Goal: Find specific page/section: Find specific page/section

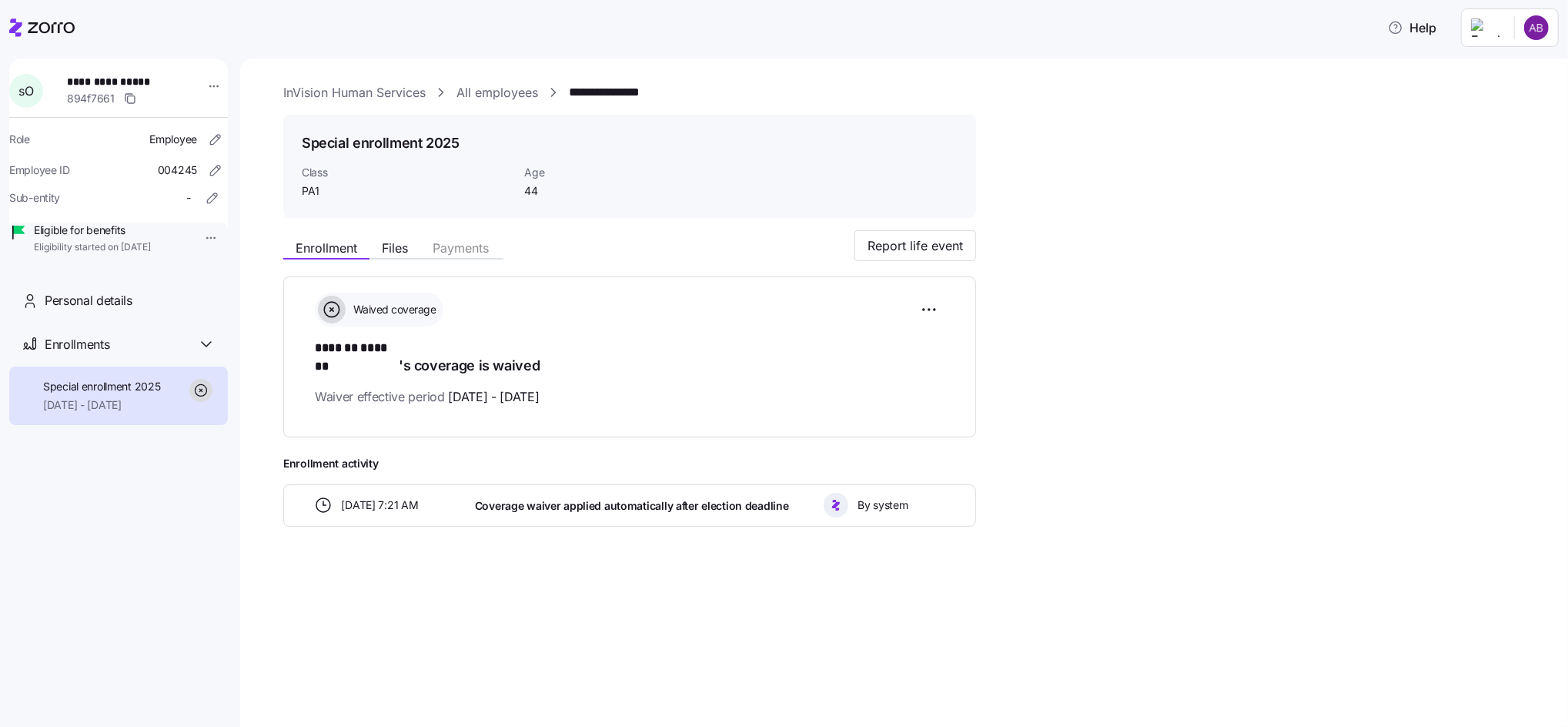
click at [505, 89] on link "All employees" at bounding box center [496, 92] width 81 height 19
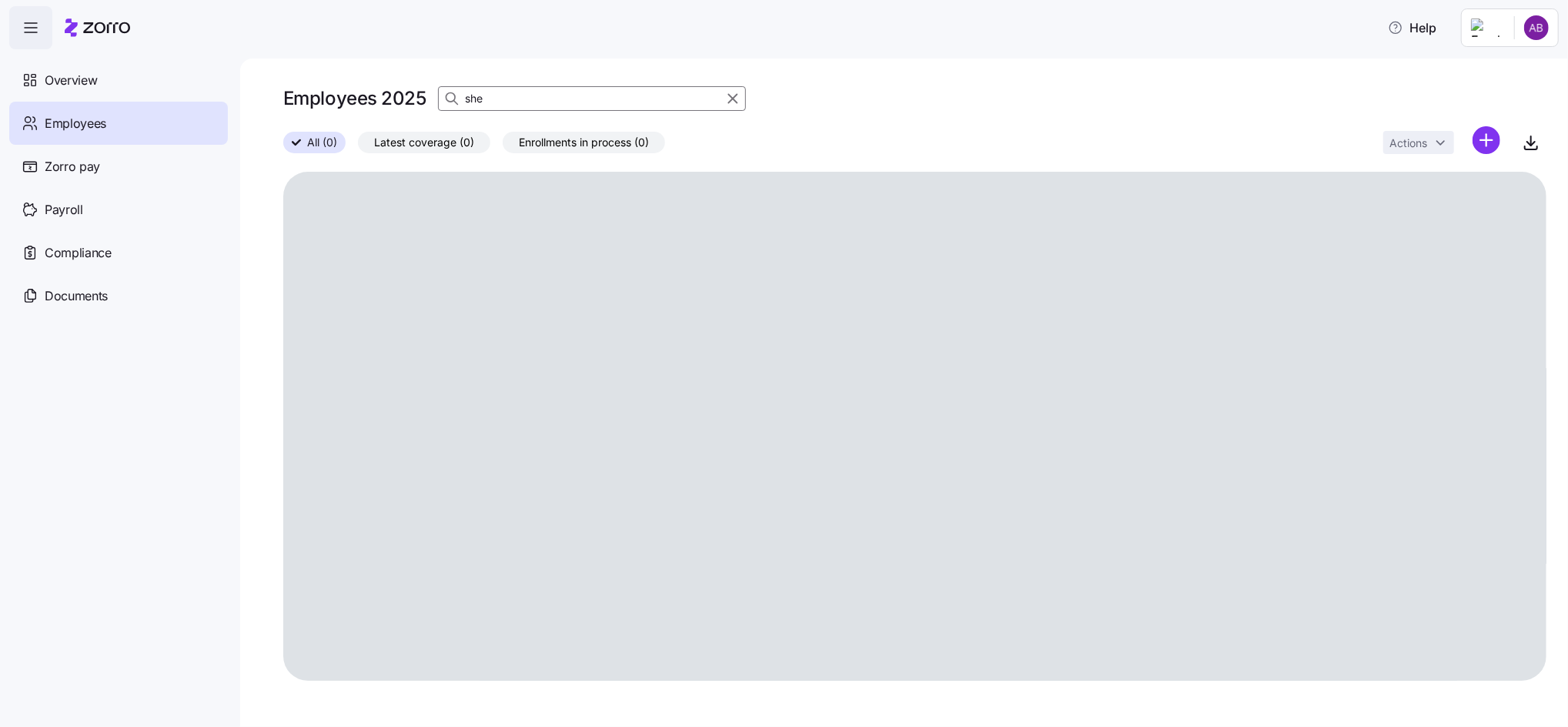
drag, startPoint x: 510, startPoint y: 101, endPoint x: 651, endPoint y: 88, distance: 141.6
click at [459, 98] on div "she" at bounding box center [592, 98] width 308 height 25
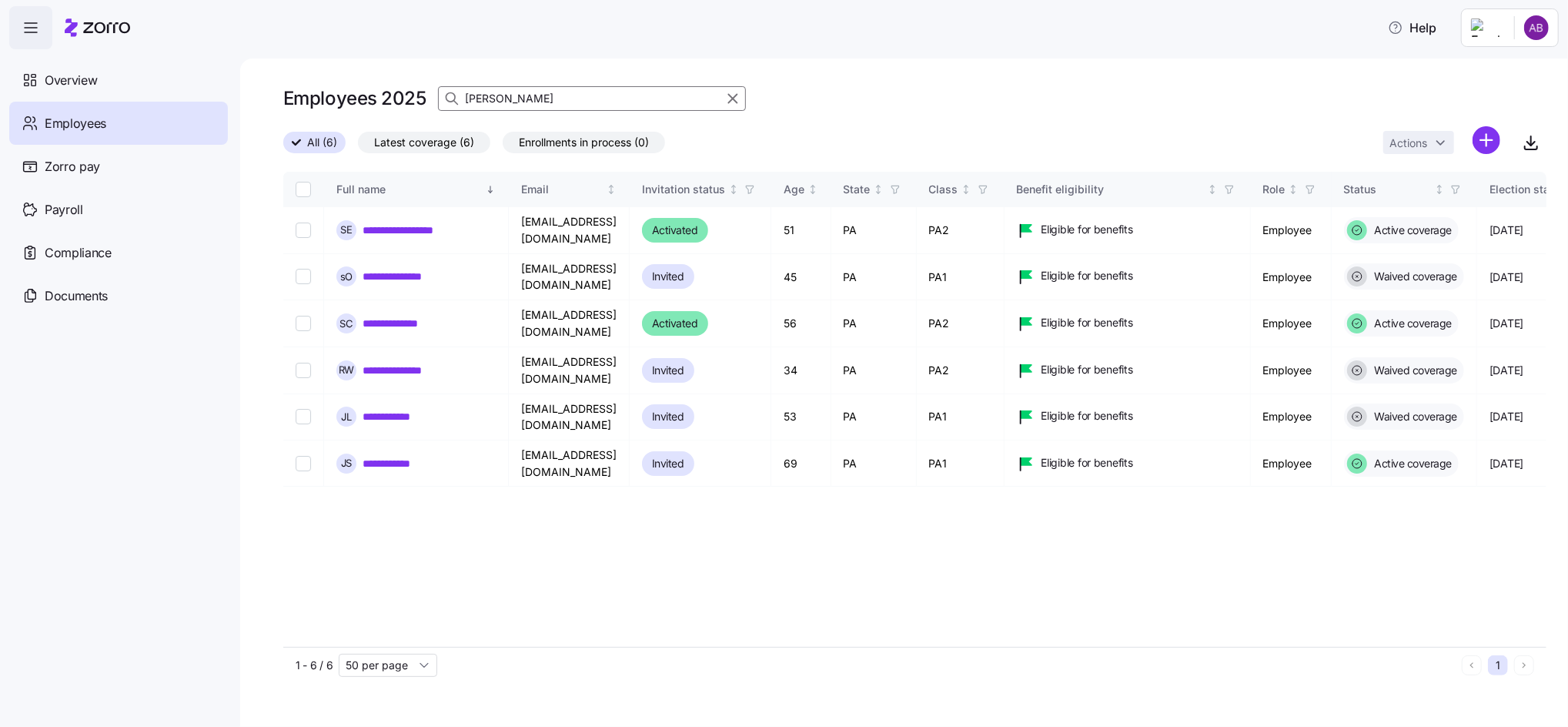
type input "dustin"
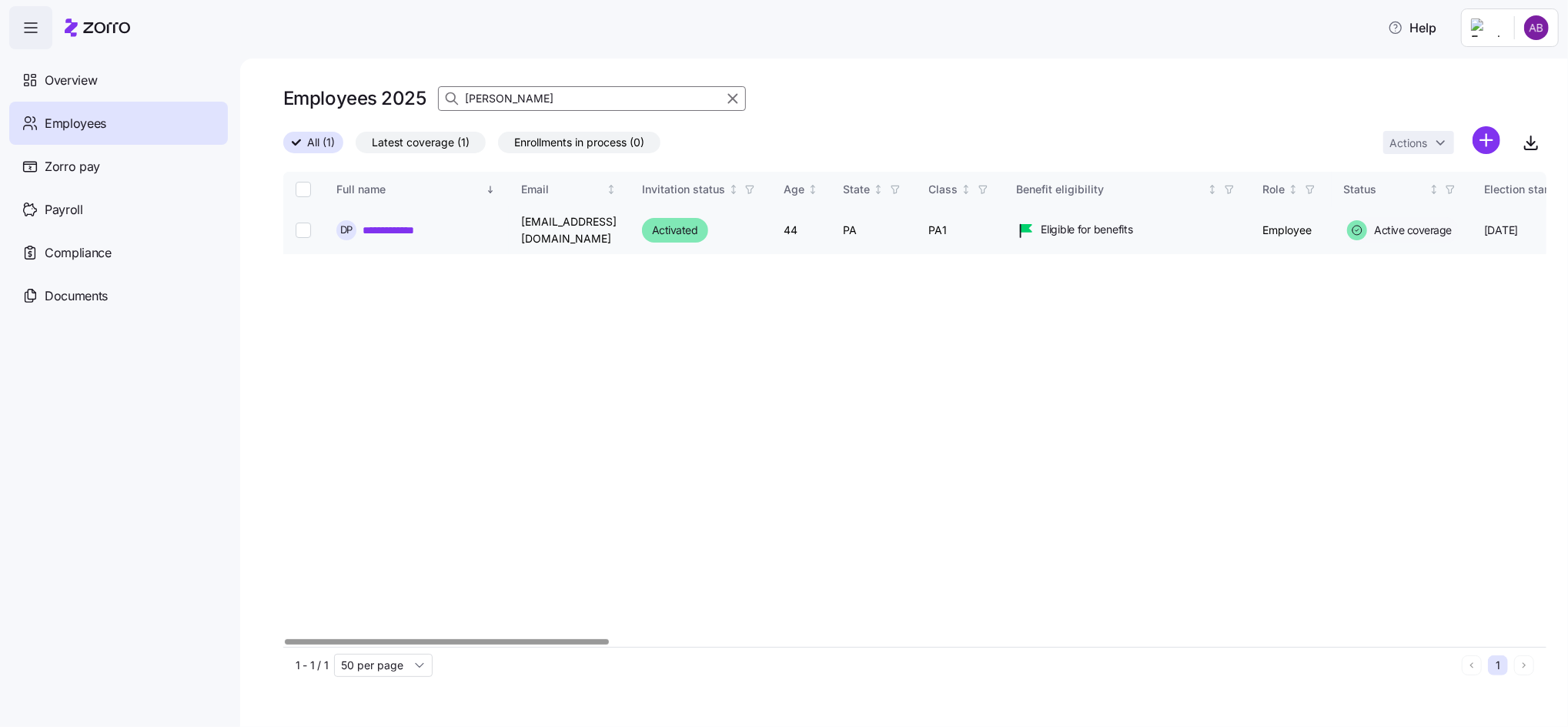
click at [400, 232] on link "**********" at bounding box center [396, 230] width 68 height 16
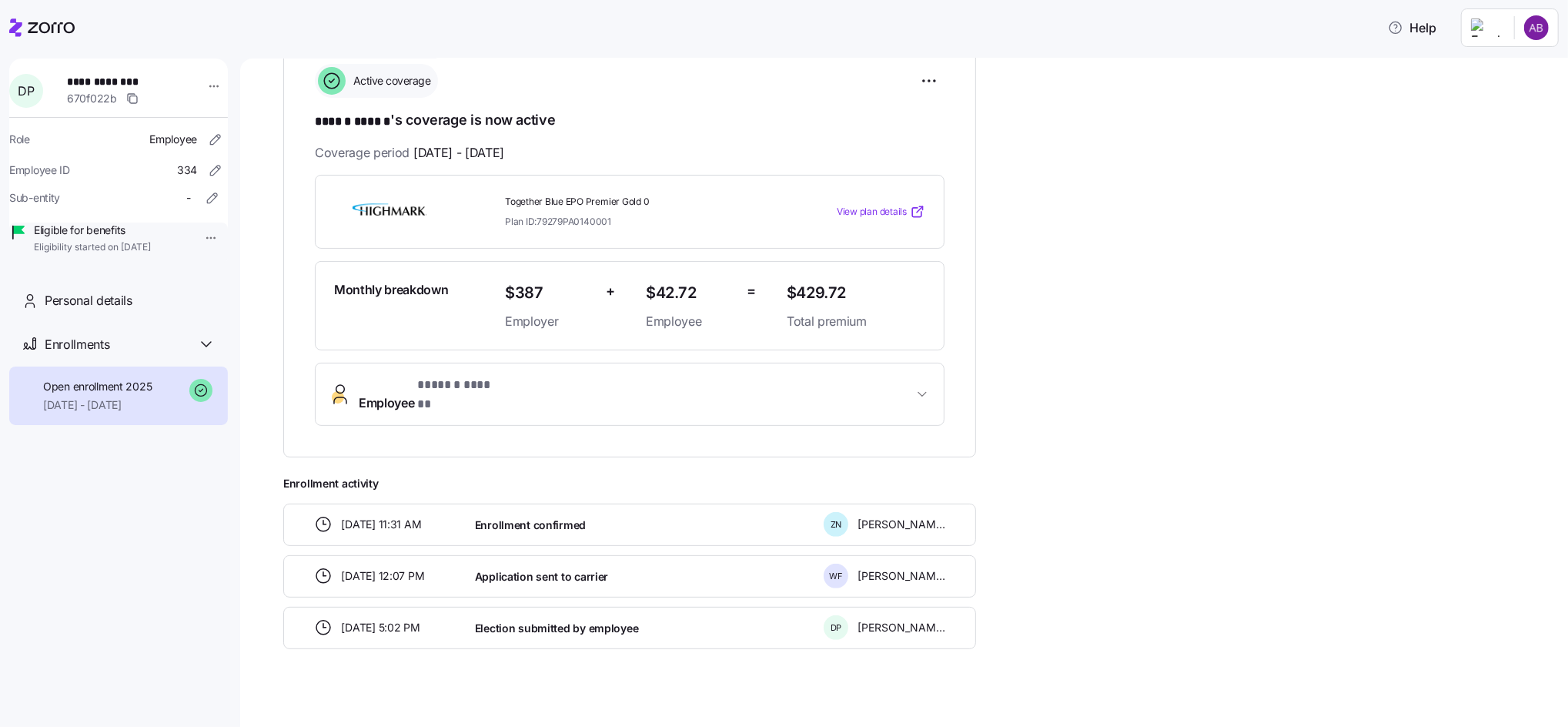
scroll to position [126, 0]
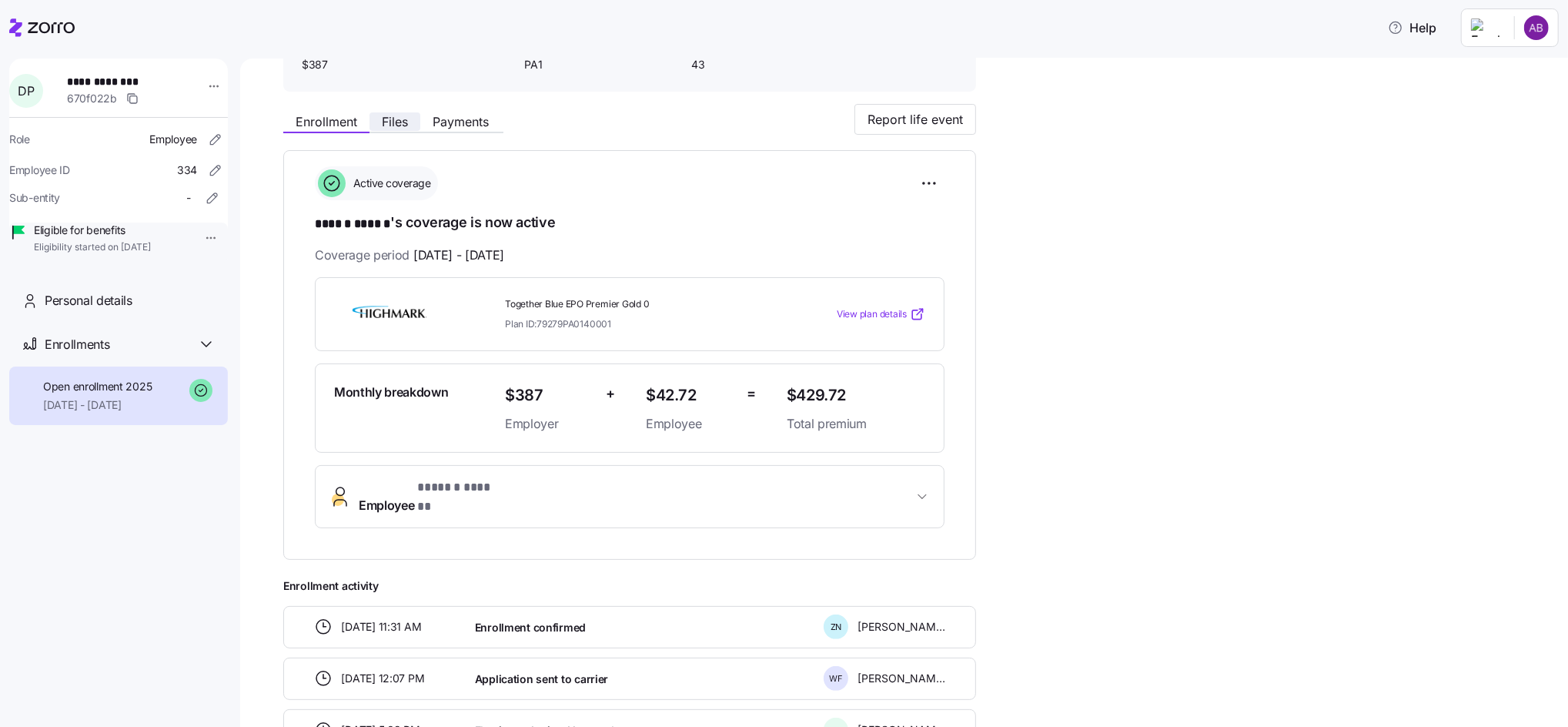
click at [404, 126] on span "Files" at bounding box center [395, 121] width 26 height 12
